Goal: Transaction & Acquisition: Register for event/course

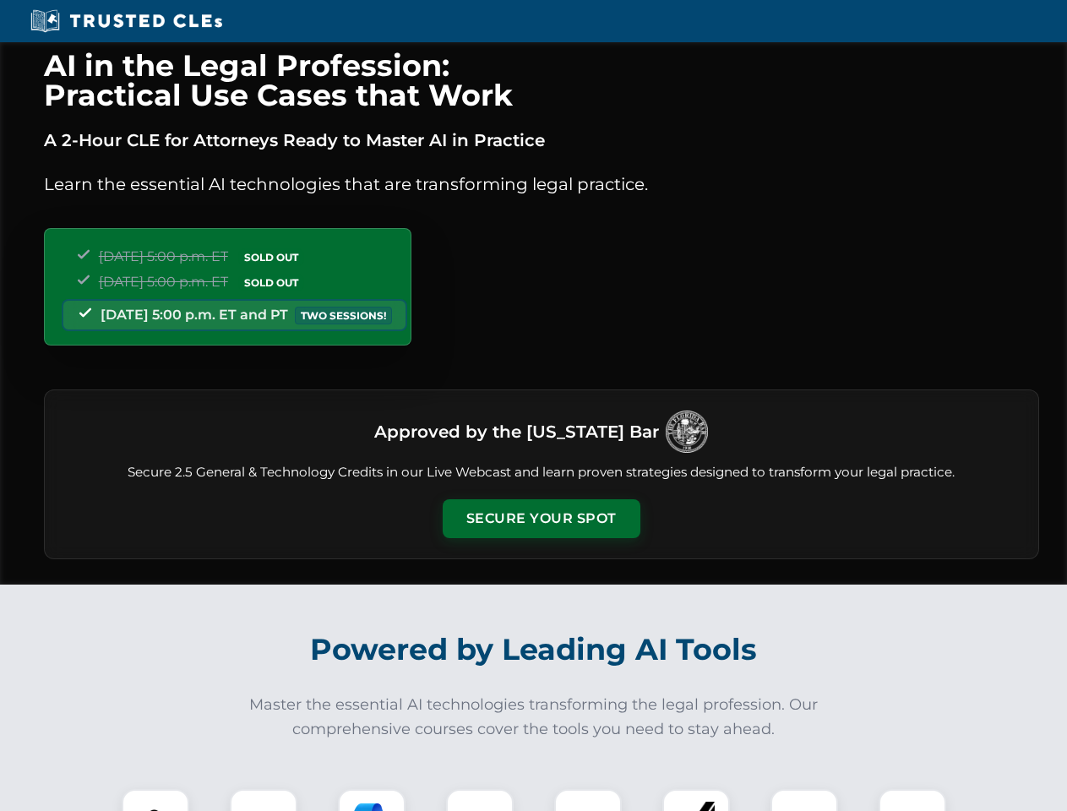
click at [541, 519] on button "Secure Your Spot" at bounding box center [542, 518] width 198 height 39
click at [155, 800] on img at bounding box center [155, 822] width 49 height 49
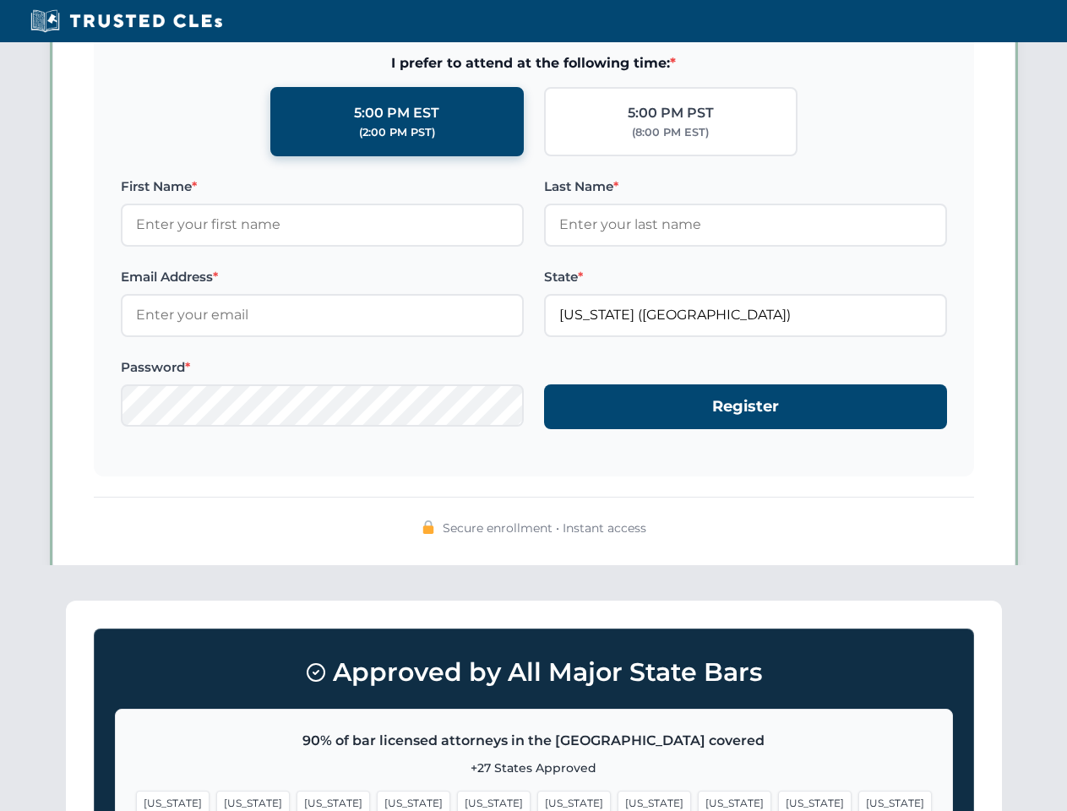
click at [618, 800] on span "[US_STATE]" at bounding box center [655, 803] width 74 height 25
click at [778, 800] on span "[US_STATE]" at bounding box center [815, 803] width 74 height 25
